Goal: Task Accomplishment & Management: Use online tool/utility

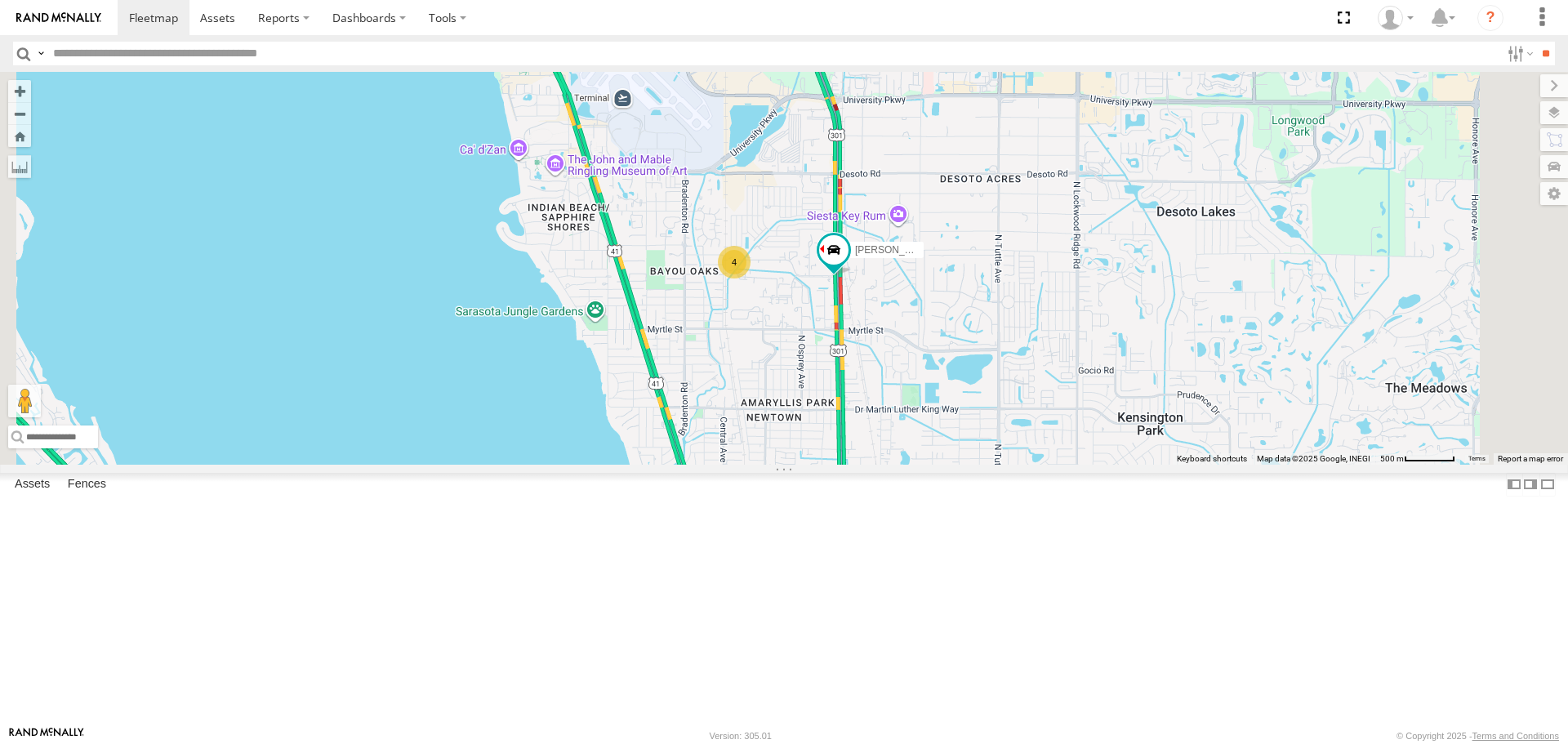
click at [750, 279] on div "4" at bounding box center [734, 262] width 32 height 32
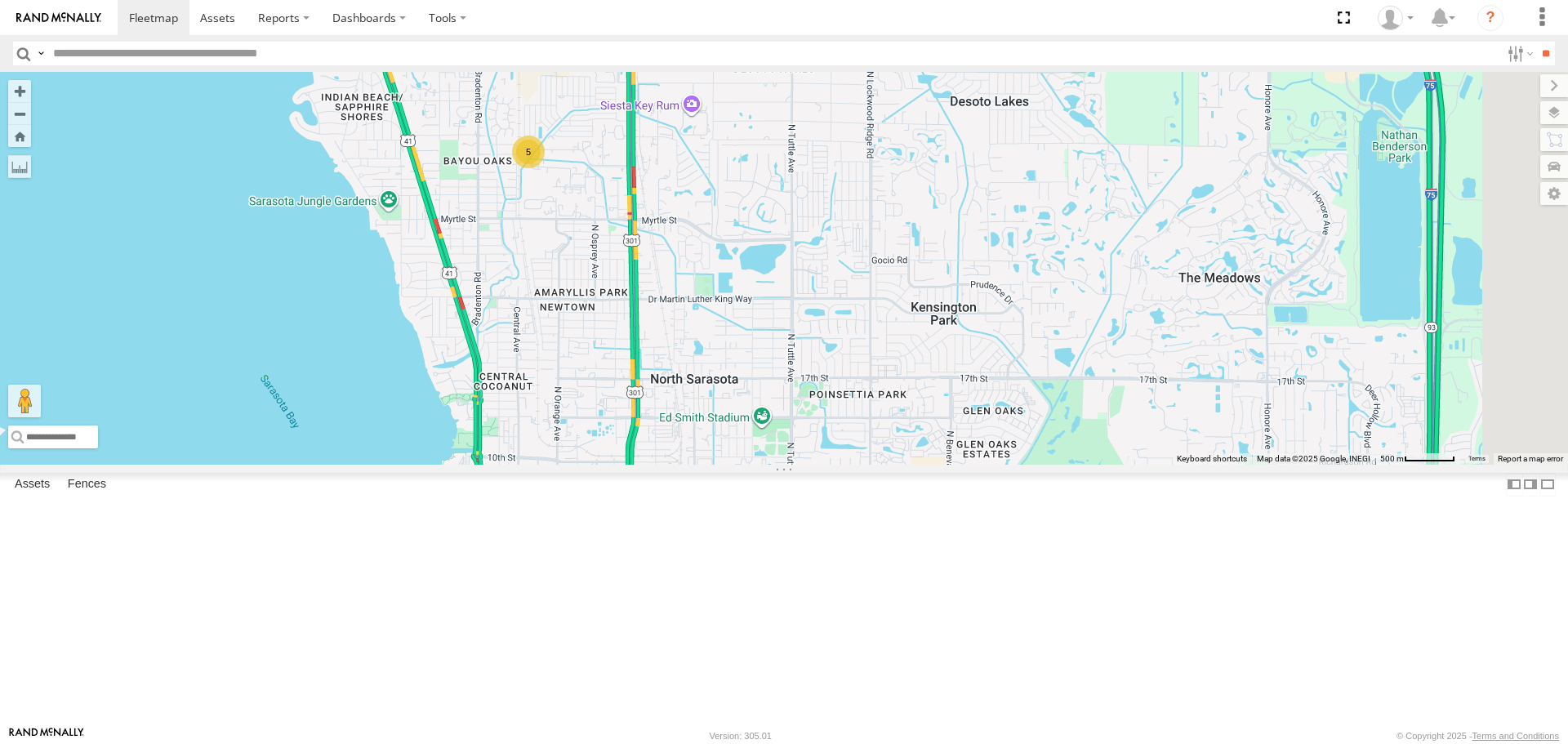
drag, startPoint x: 1010, startPoint y: 444, endPoint x: 745, endPoint y: 326, distance: 290.1
click at [745, 326] on div "5" at bounding box center [784, 268] width 1568 height 392
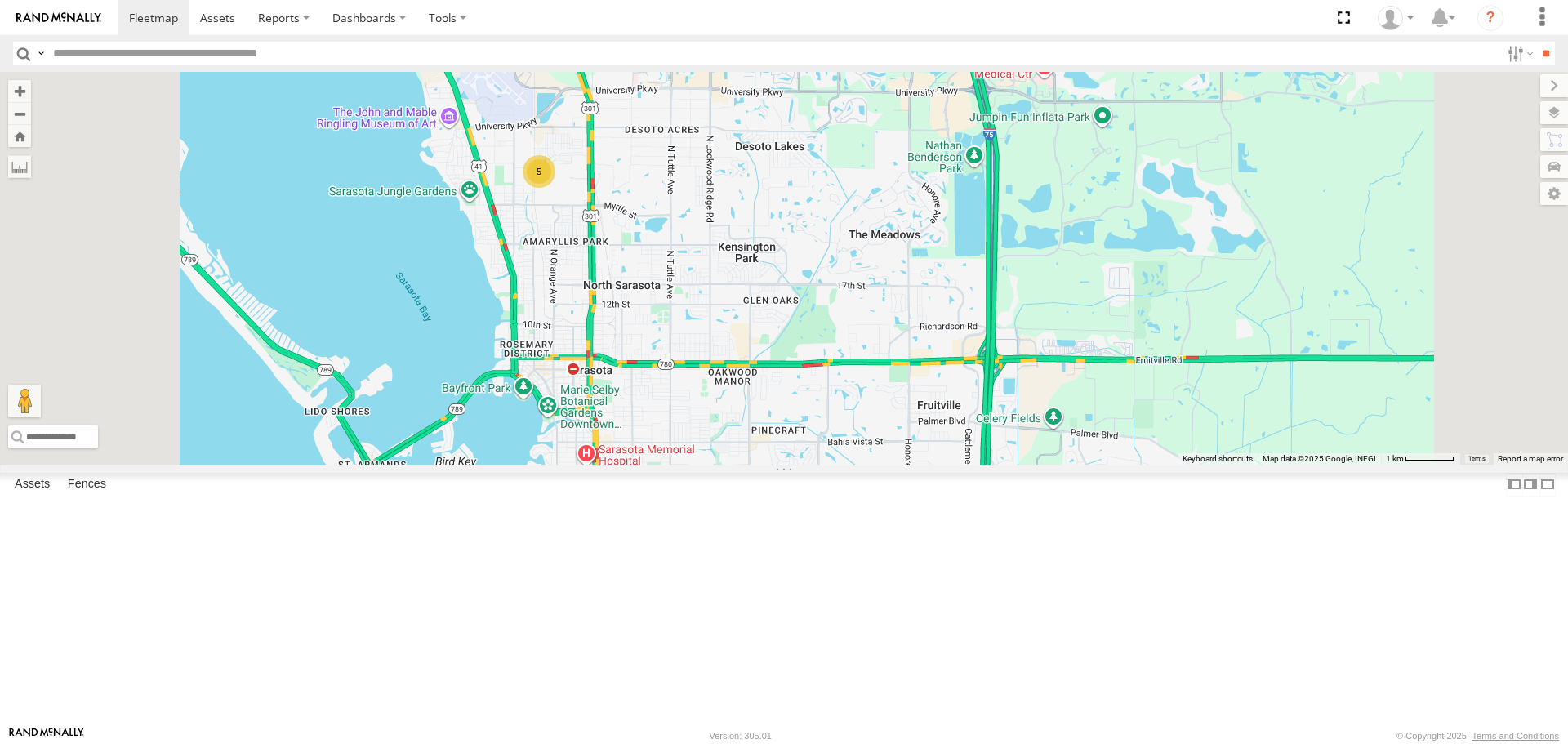
click at [555, 188] on div "5" at bounding box center [539, 171] width 32 height 32
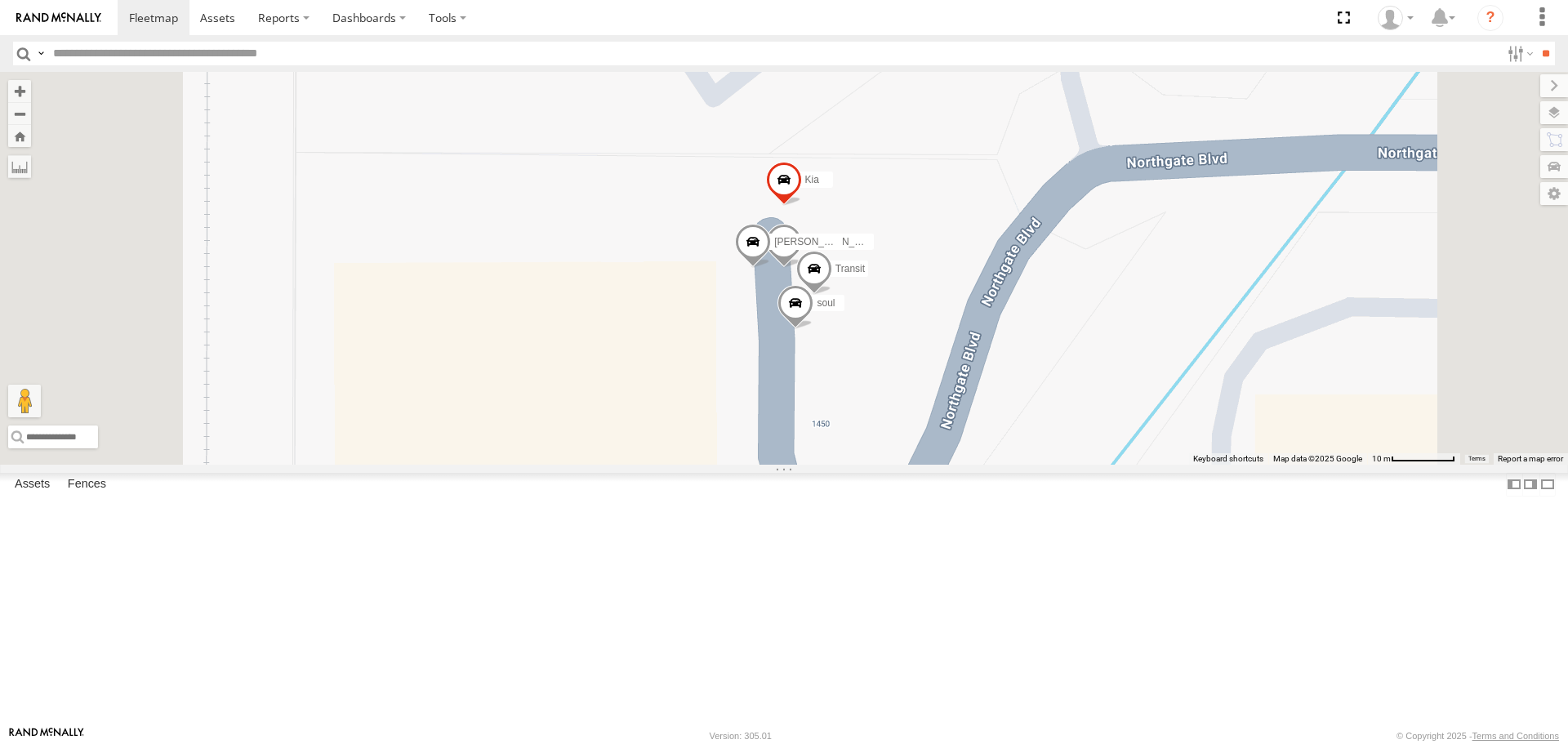
click at [0, 0] on div "soul" at bounding box center [0, 0] width 0 height 0
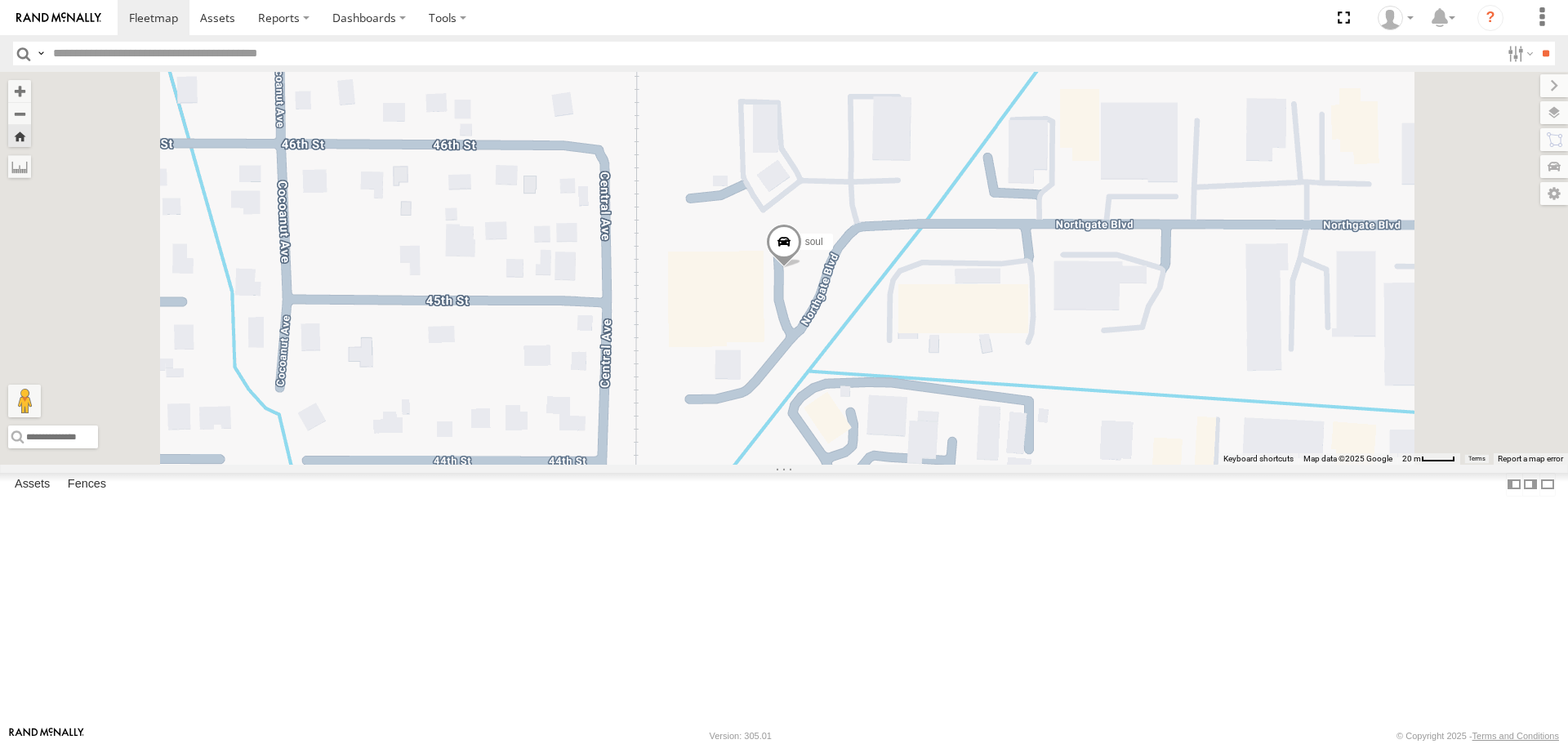
click at [0, 0] on link at bounding box center [0, 0] width 0 height 0
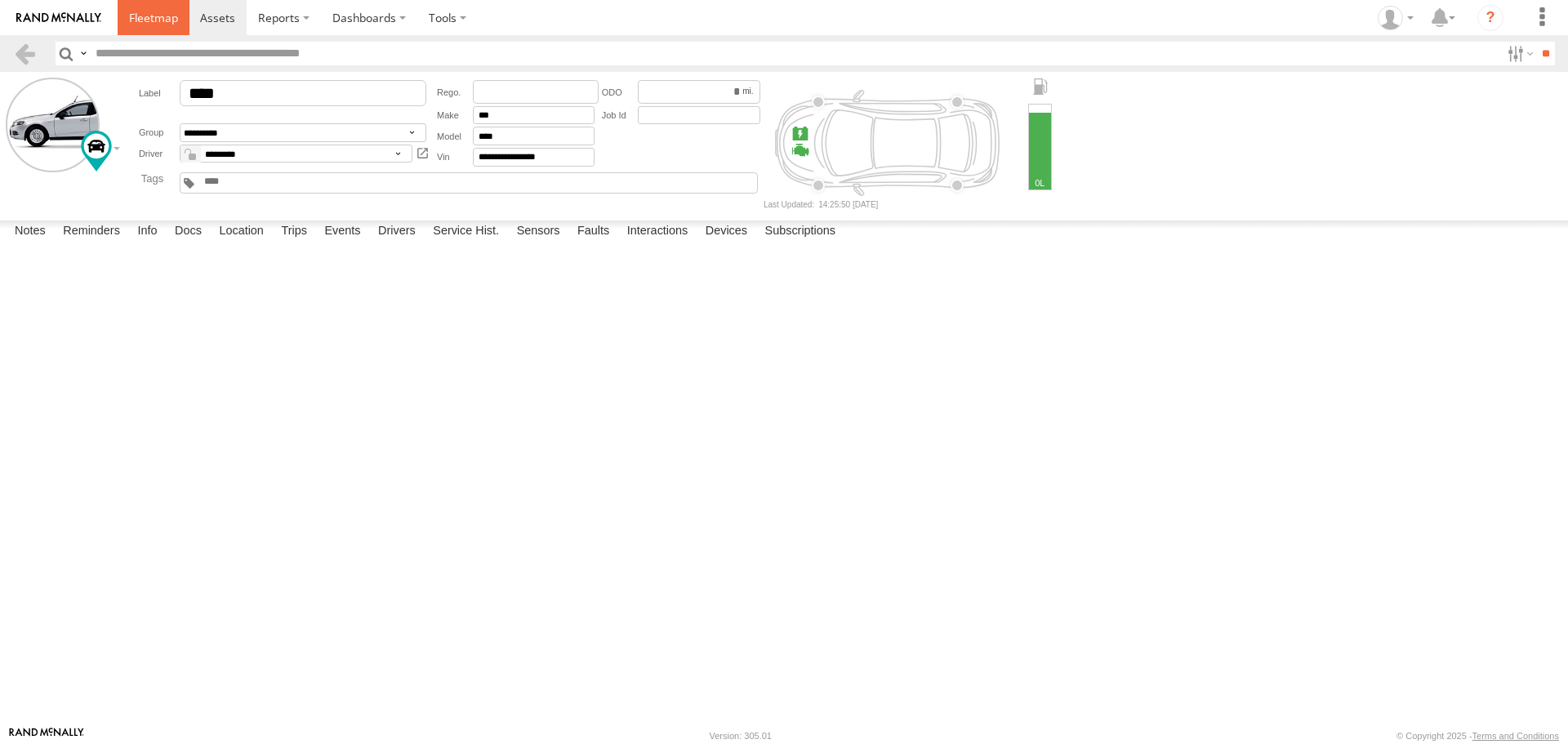
click at [132, 29] on link at bounding box center [153, 17] width 72 height 35
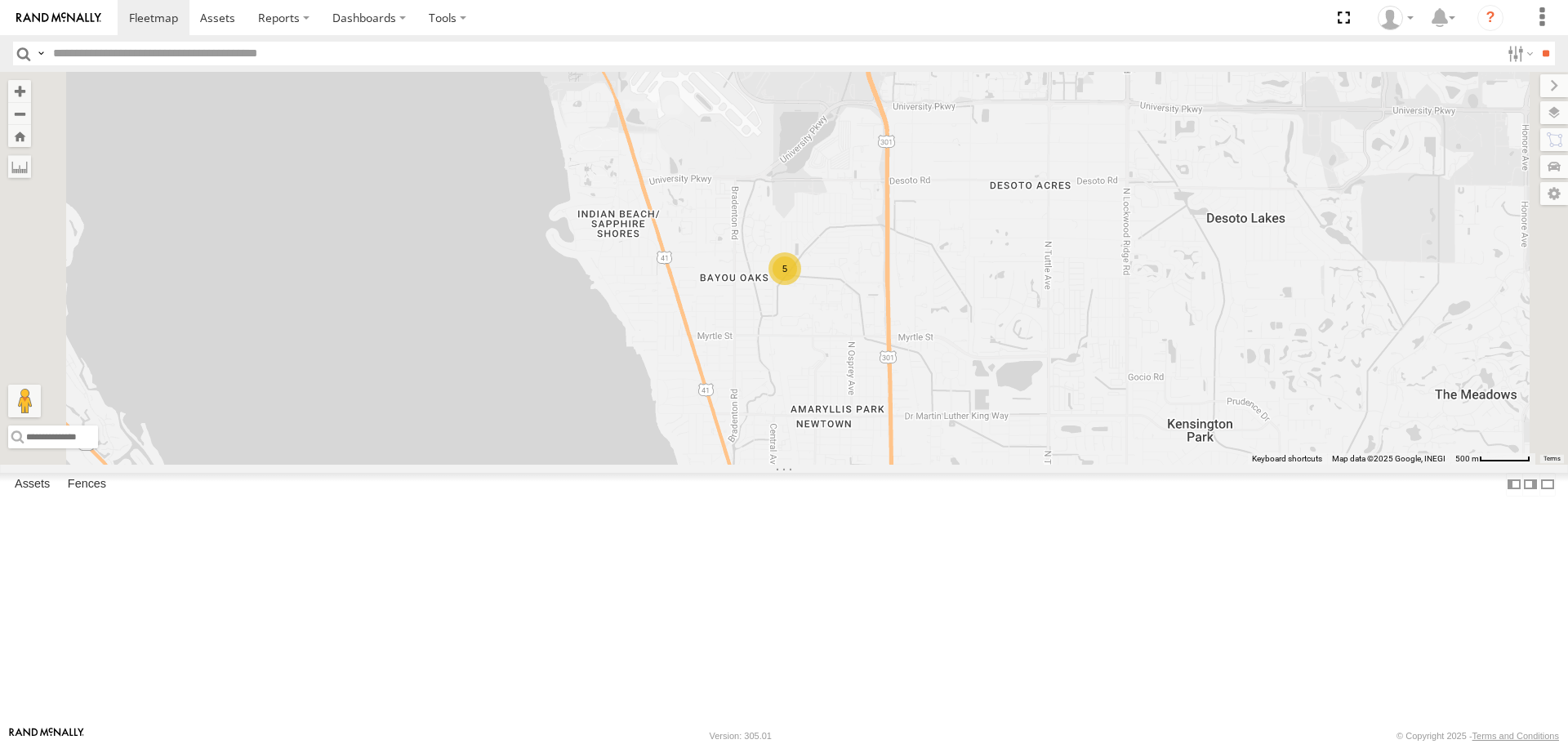
click at [0, 0] on div "Tom All Assets Northgate Blvd North Gate Center 27.37349 -82.5417 Video soul Al…" at bounding box center [0, 0] width 0 height 0
click at [0, 0] on link at bounding box center [0, 0] width 0 height 0
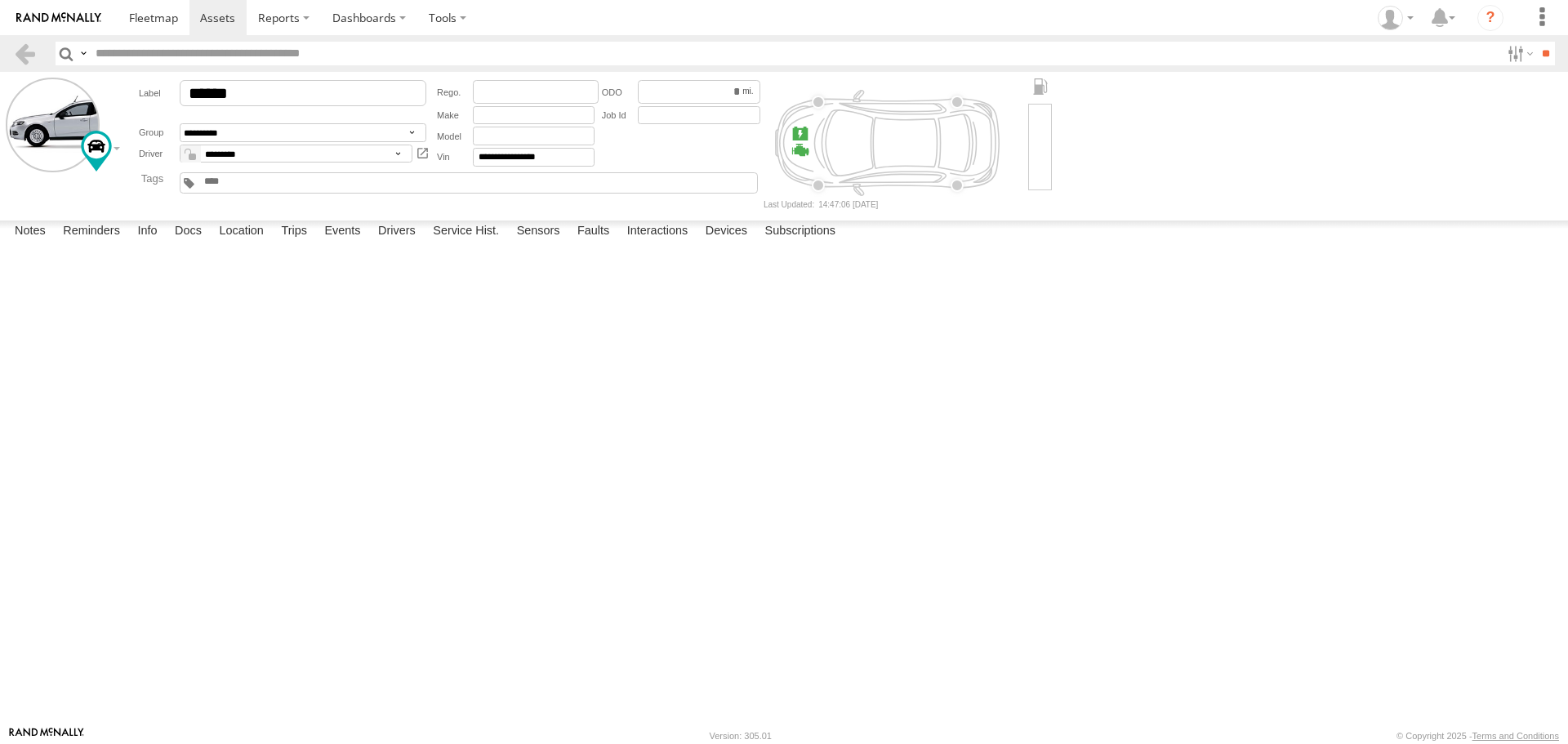
click at [0, 0] on label at bounding box center [0, 0] width 0 height 0
click at [0, 0] on button "Proceed" at bounding box center [0, 0] width 0 height 0
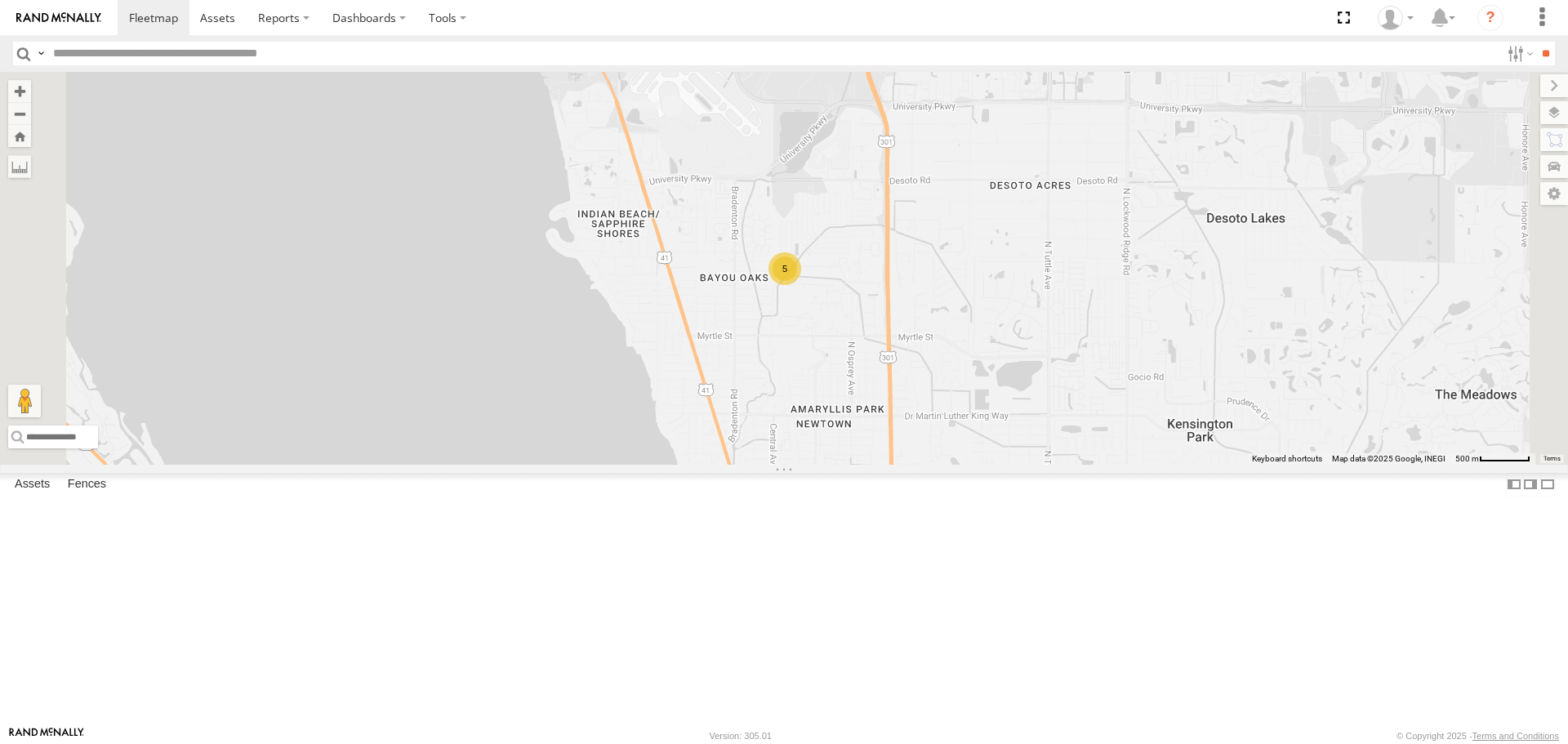
click at [1548, 99] on div "5" at bounding box center [784, 268] width 1568 height 392
click at [1556, 111] on label at bounding box center [1538, 112] width 60 height 23
click at [0, 0] on span "Basemaps" at bounding box center [0, 0] width 0 height 0
click at [0, 0] on span "Roadmap" at bounding box center [0, 0] width 0 height 0
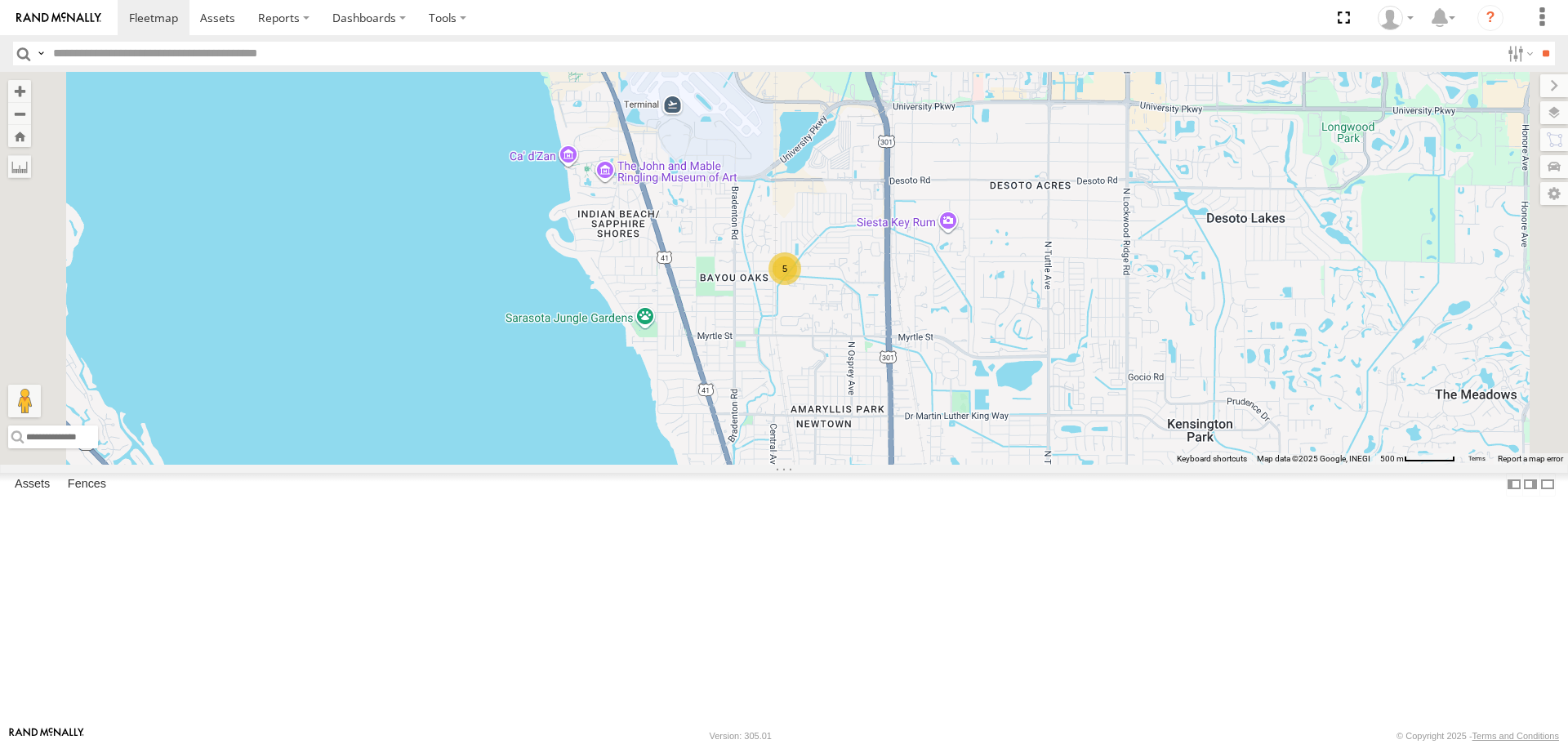
click at [0, 0] on div "Overlays" at bounding box center [0, 0] width 0 height 0
click at [0, 0] on span "Overlays" at bounding box center [0, 0] width 0 height 0
click at [0, 0] on span "Traffic" at bounding box center [0, 0] width 0 height 0
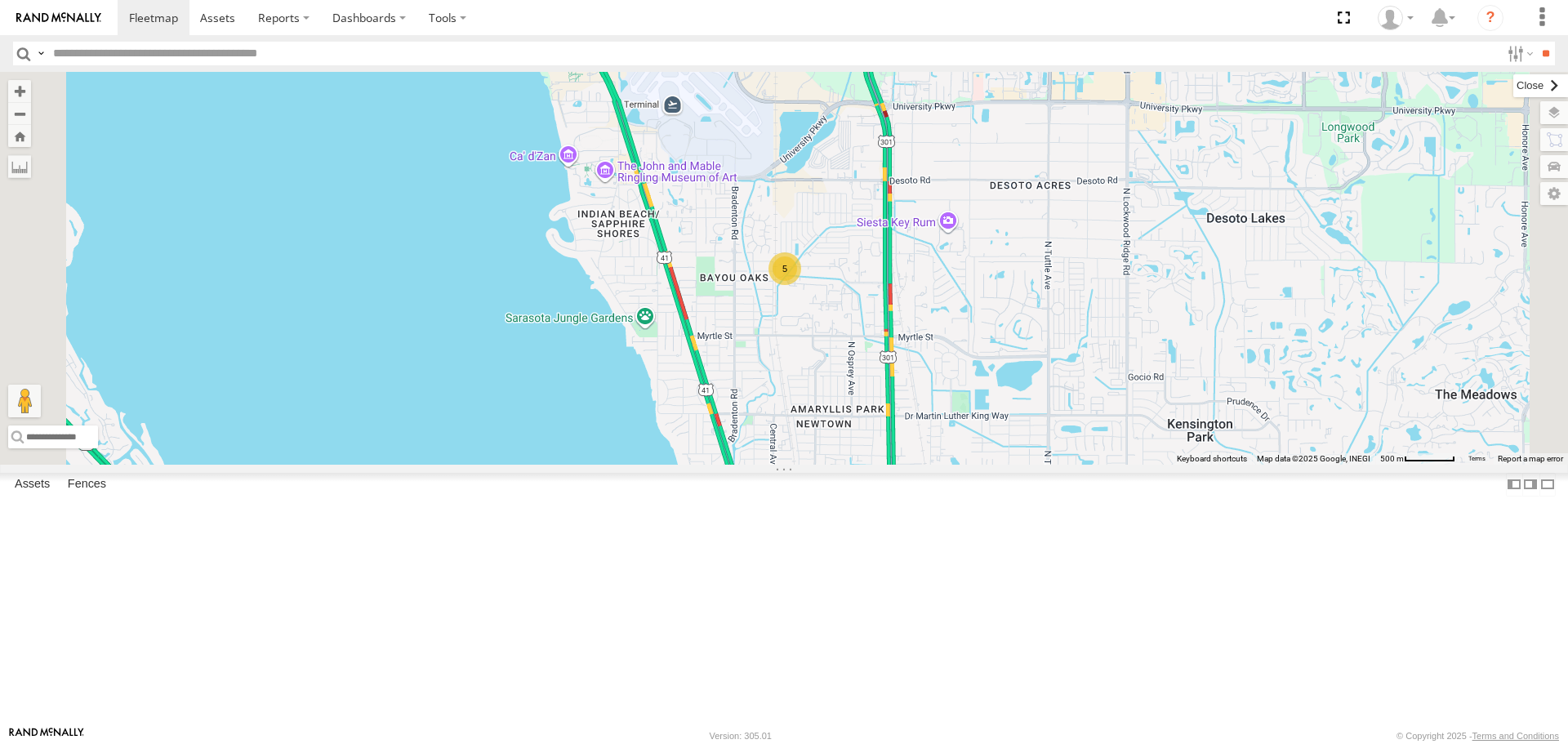
click at [1513, 91] on label at bounding box center [1541, 85] width 55 height 23
